Goal: Information Seeking & Learning: Learn about a topic

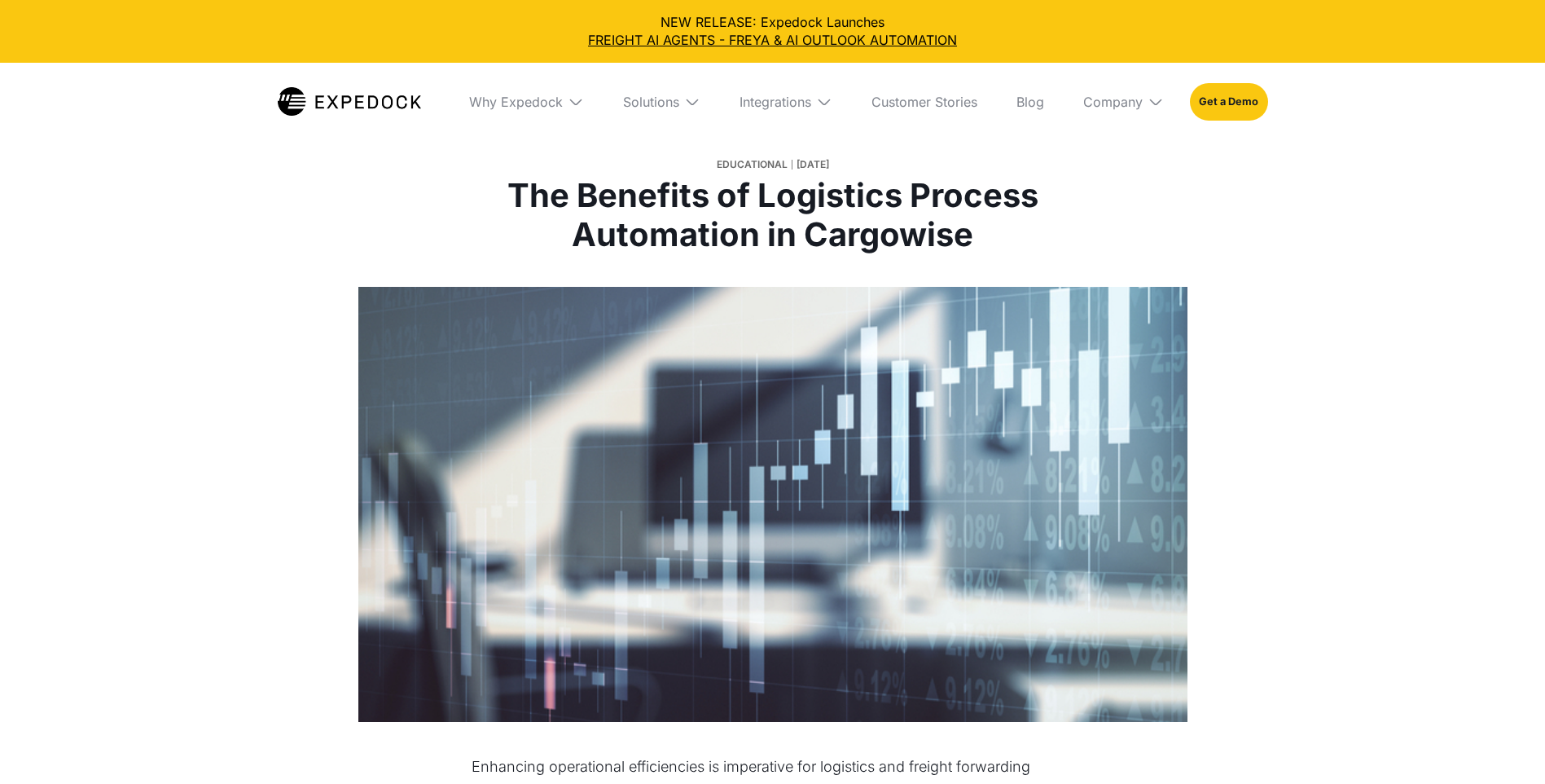
select select
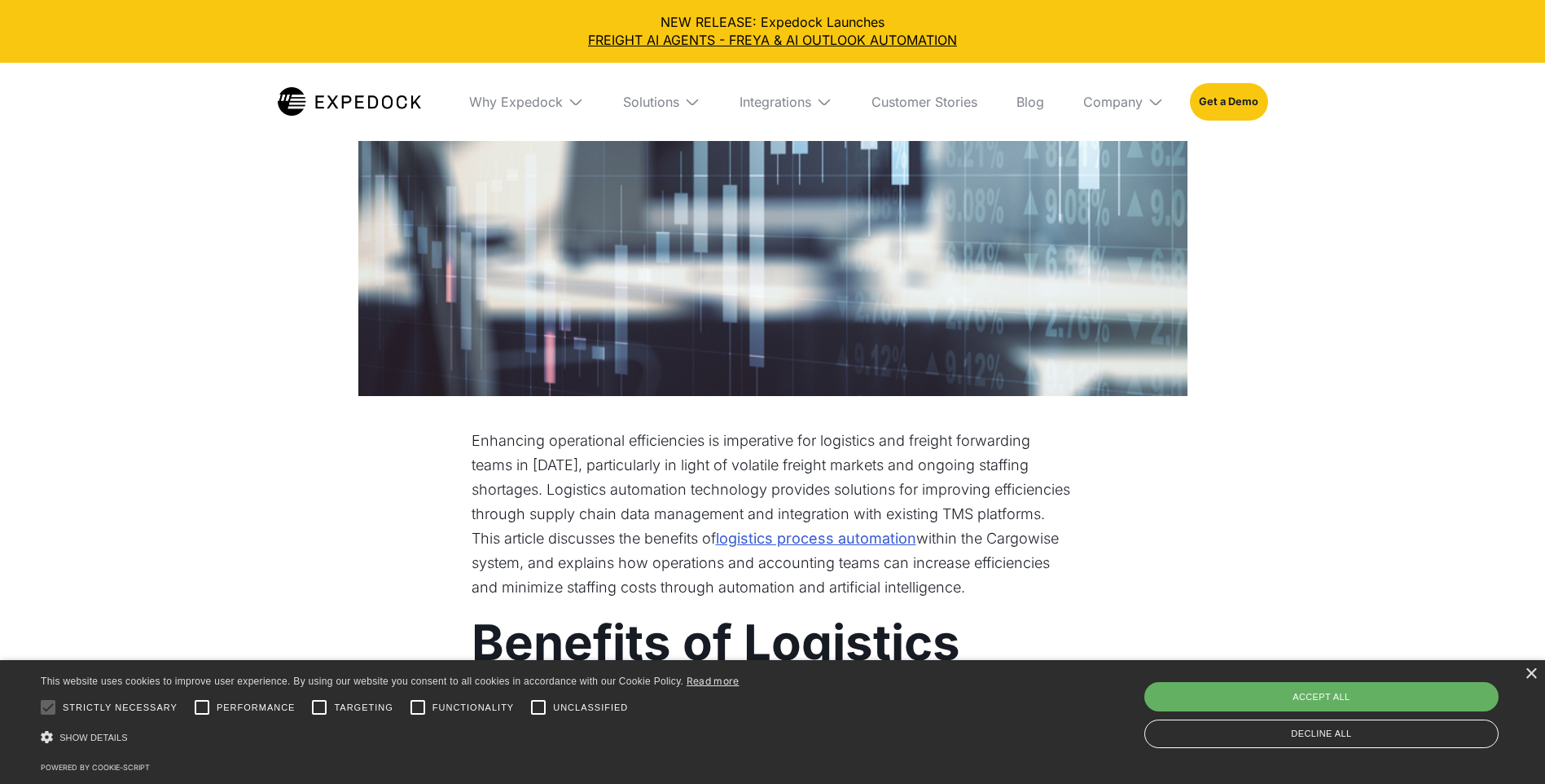
click at [1408, 695] on div "Accept all" at bounding box center [1321, 697] width 354 height 29
checkbox input "true"
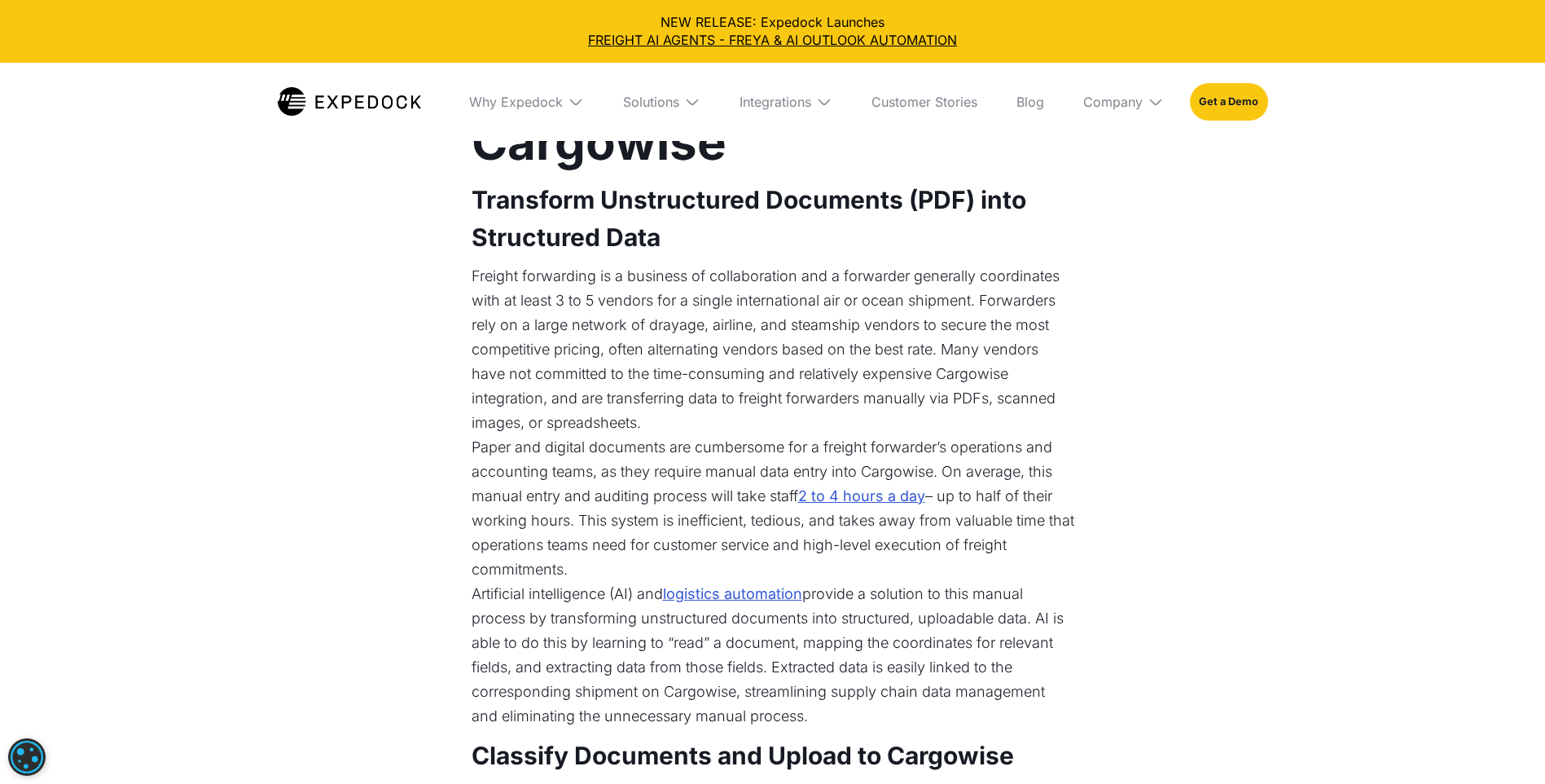
scroll to position [977, 0]
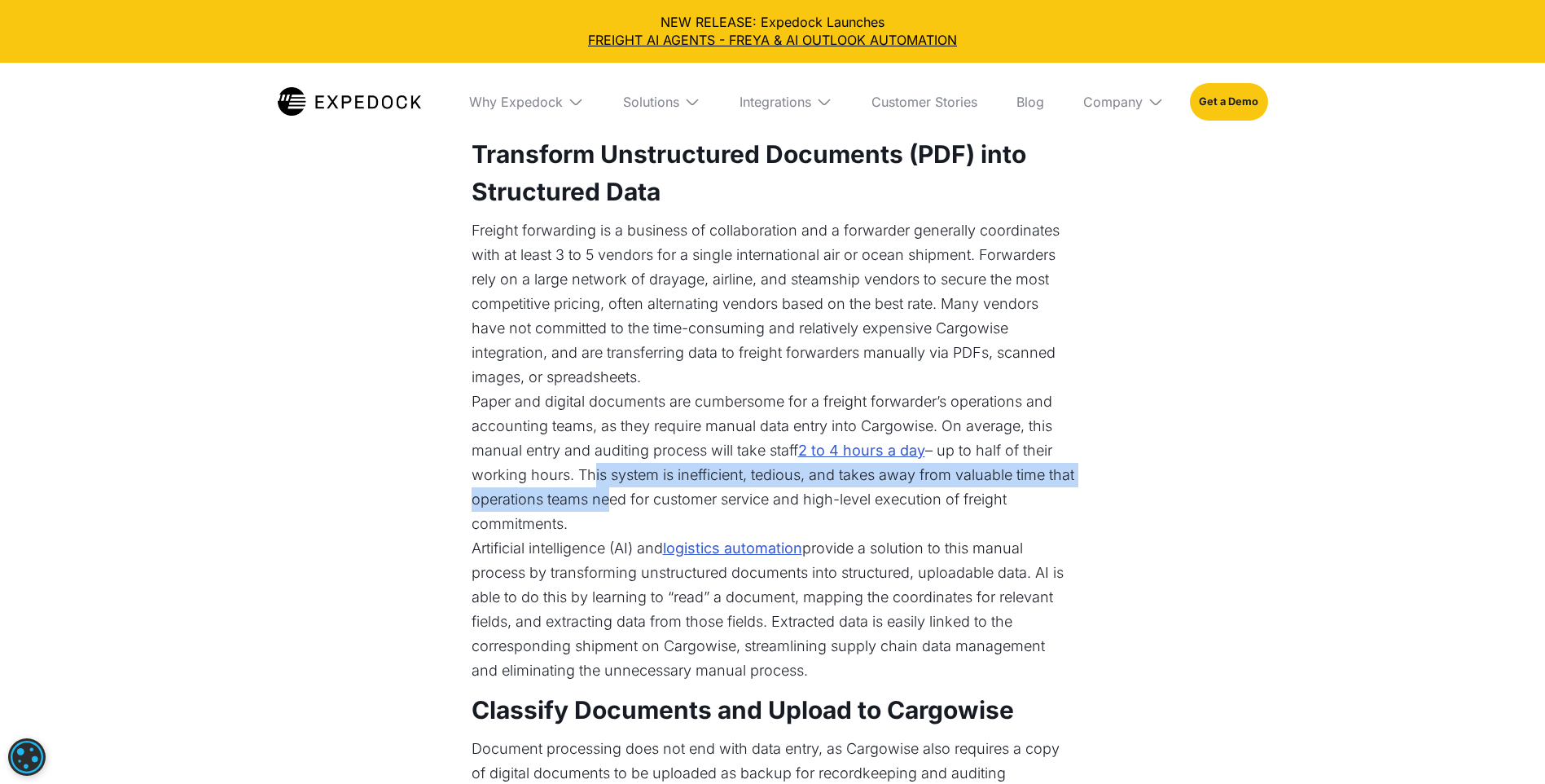
drag, startPoint x: 586, startPoint y: 474, endPoint x: 628, endPoint y: 505, distance: 52.2
click at [628, 505] on p "Paper and digital documents are cumbersome for a freight forwarder’s operations…" at bounding box center [772, 462] width 603 height 147
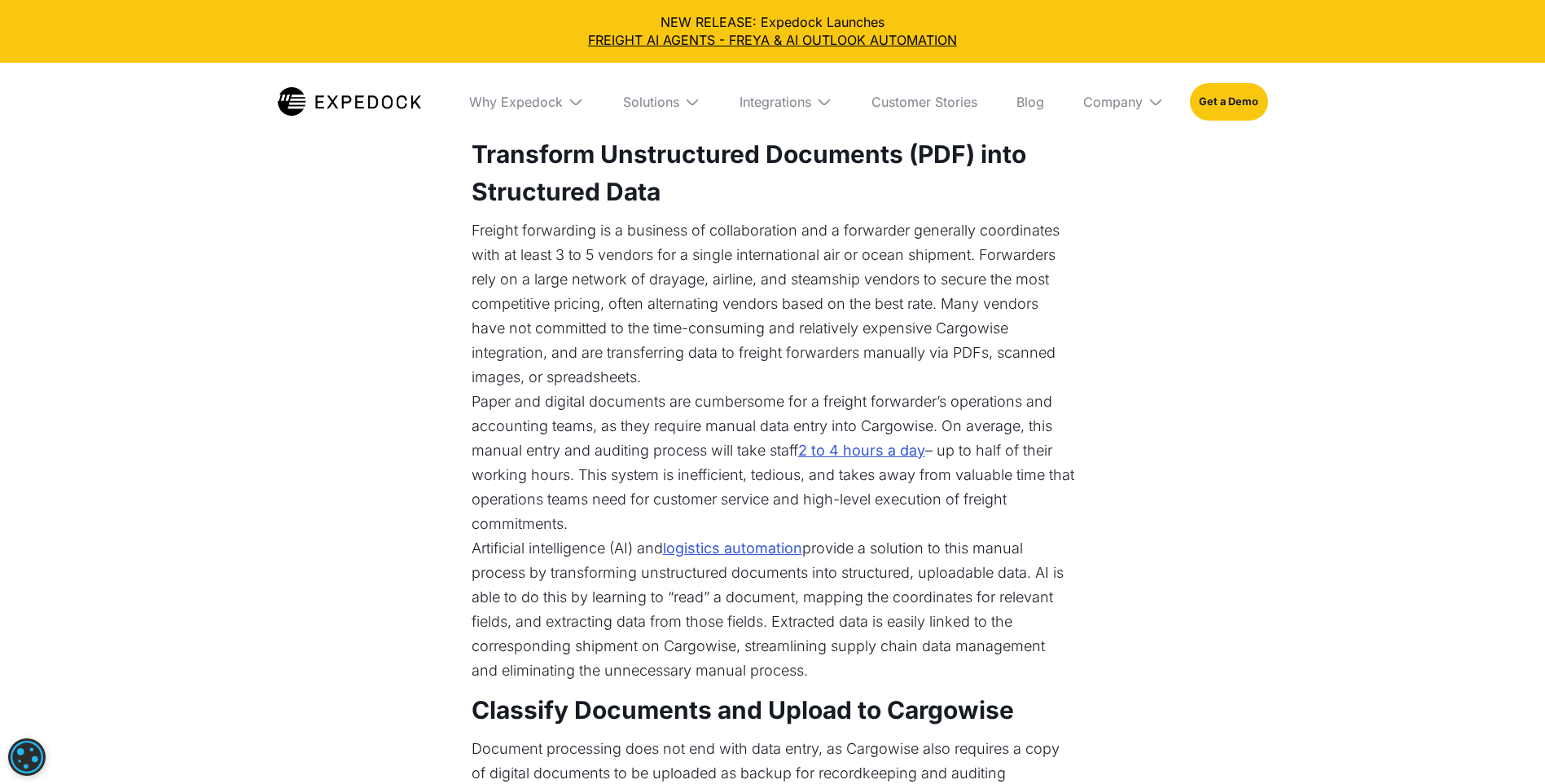
click at [923, 520] on p "Paper and digital documents are cumbersome for a freight forwarder’s operations…" at bounding box center [772, 462] width 603 height 147
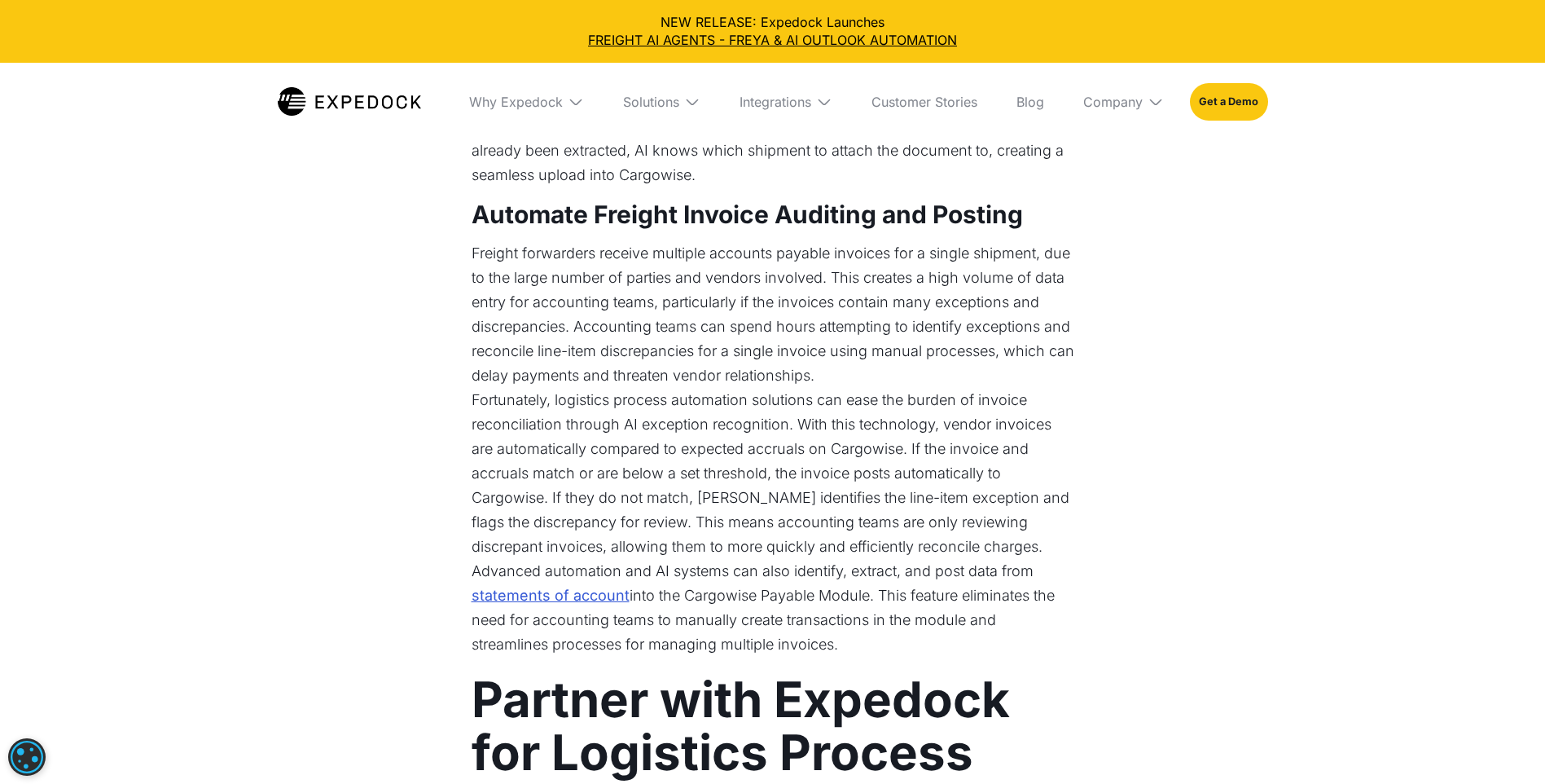
scroll to position [1874, 0]
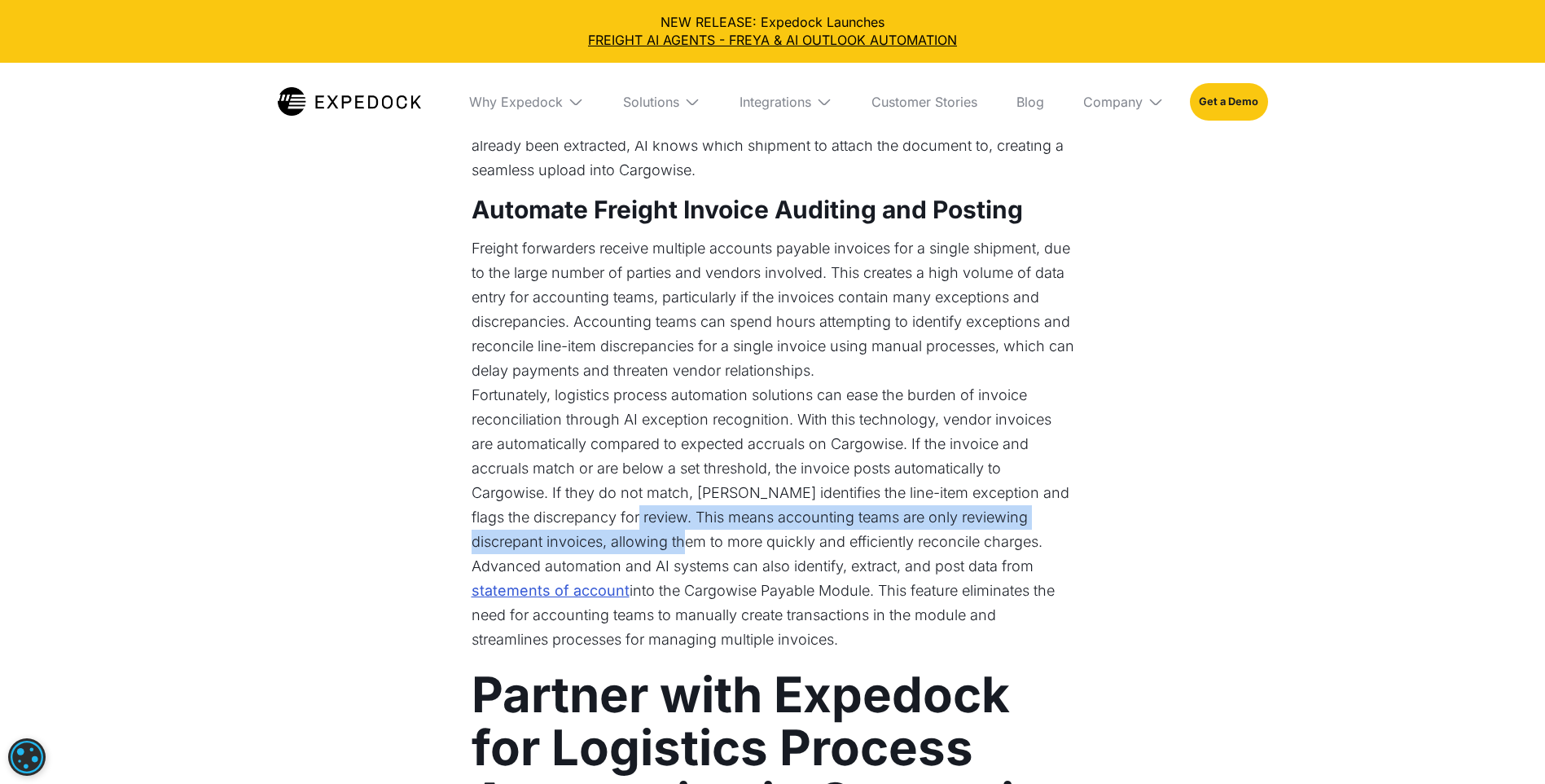
click at [693, 535] on p "Fortunately, logistics process automation solutions can ease the burden of invo…" at bounding box center [772, 469] width 603 height 171
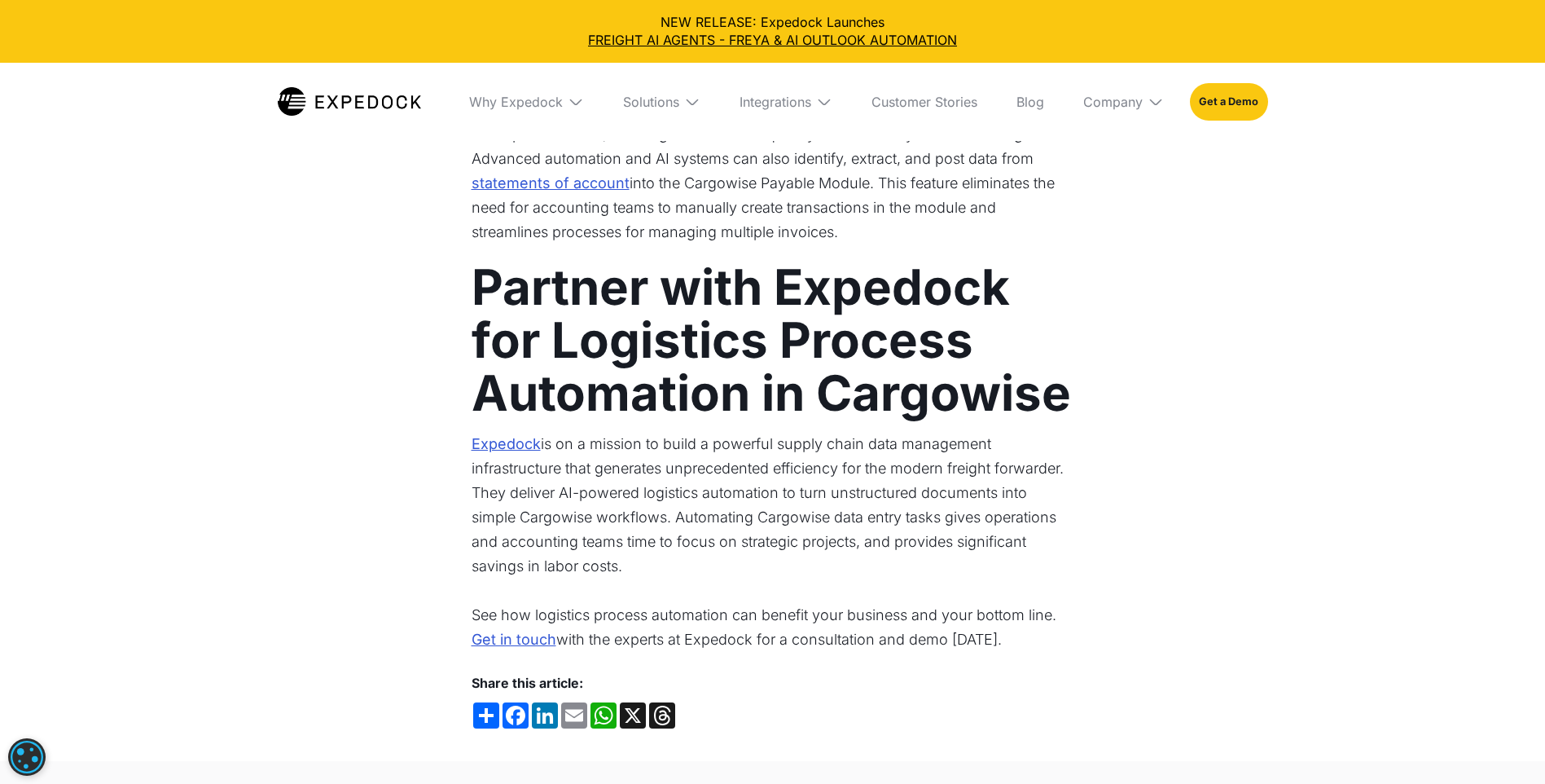
scroll to position [2281, 0]
click at [520, 442] on link "Expedock" at bounding box center [506, 442] width 69 height 24
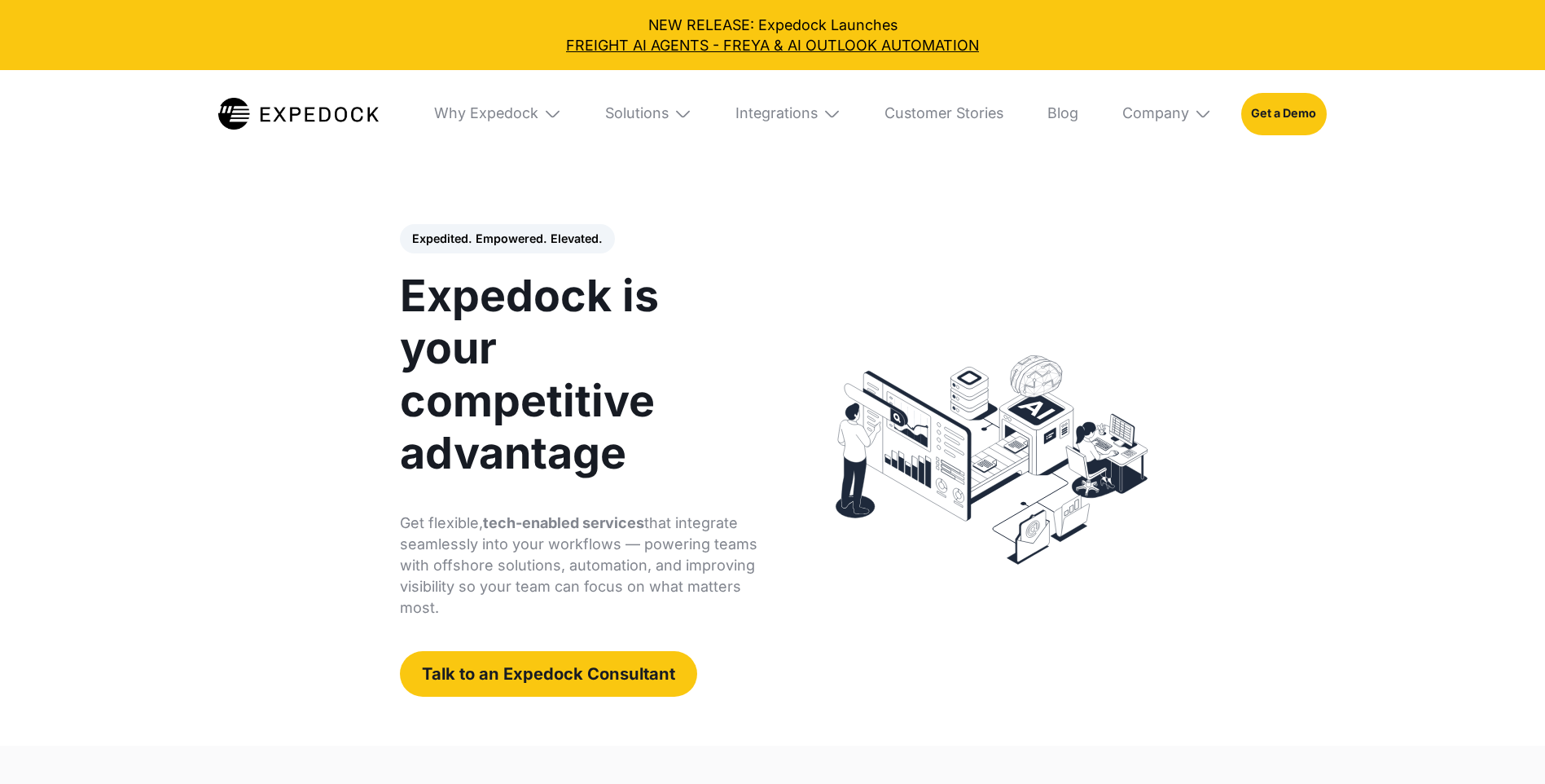
select select
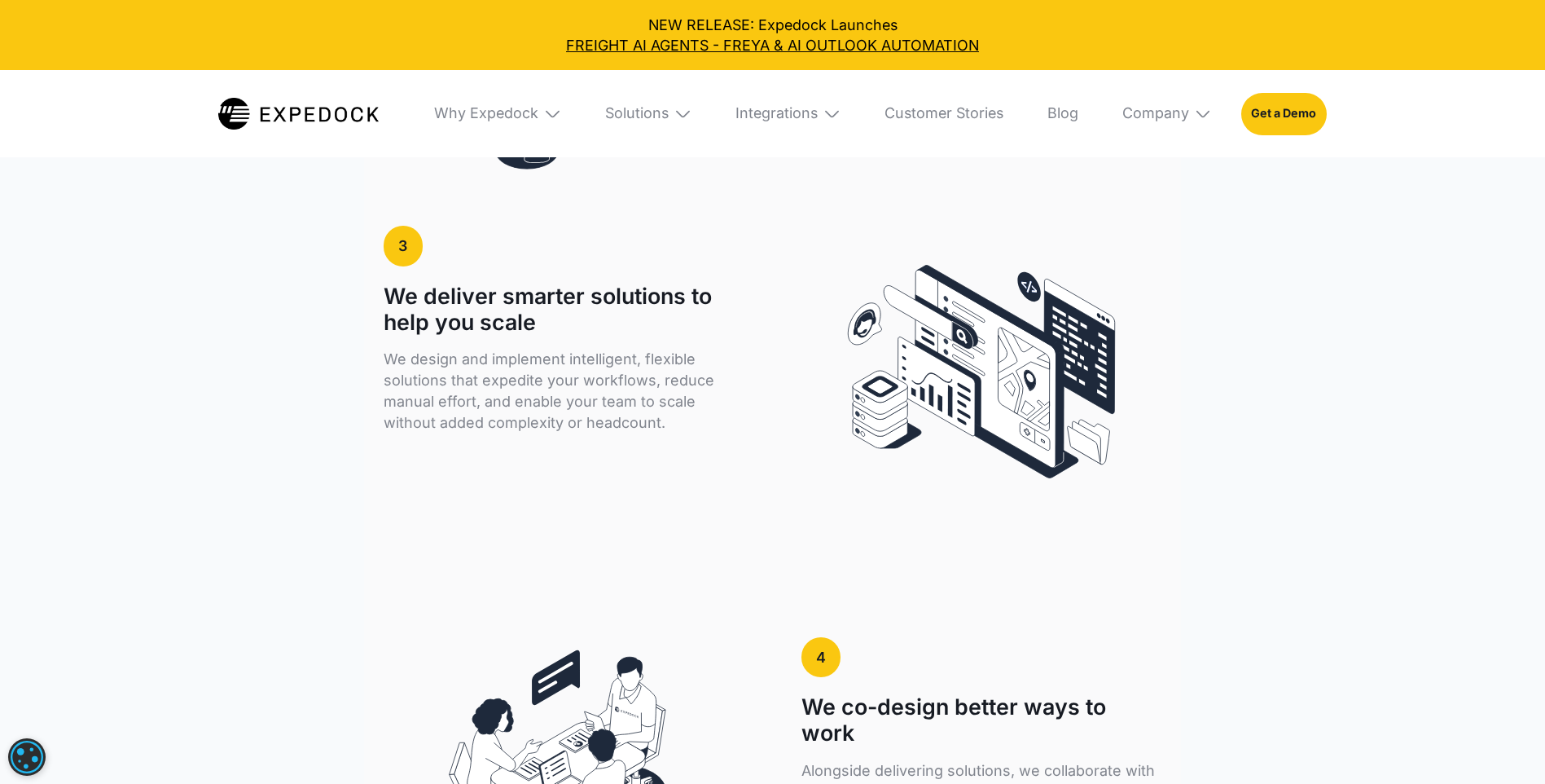
scroll to position [3583, 0]
